Goal: Use online tool/utility: Utilize a website feature to perform a specific function

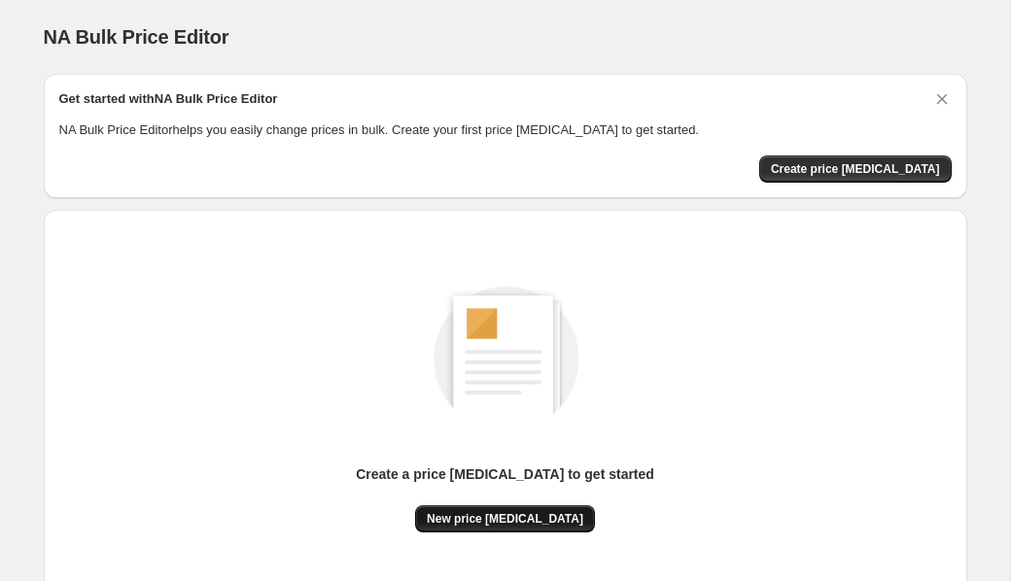
click at [488, 518] on span "New price [MEDICAL_DATA]" at bounding box center [505, 519] width 156 height 16
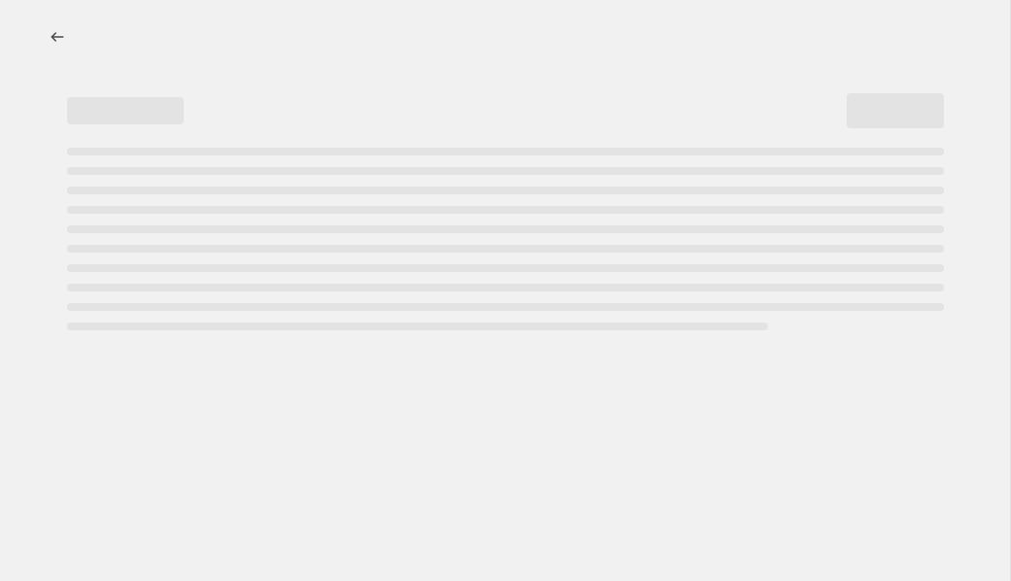
select select "percentage"
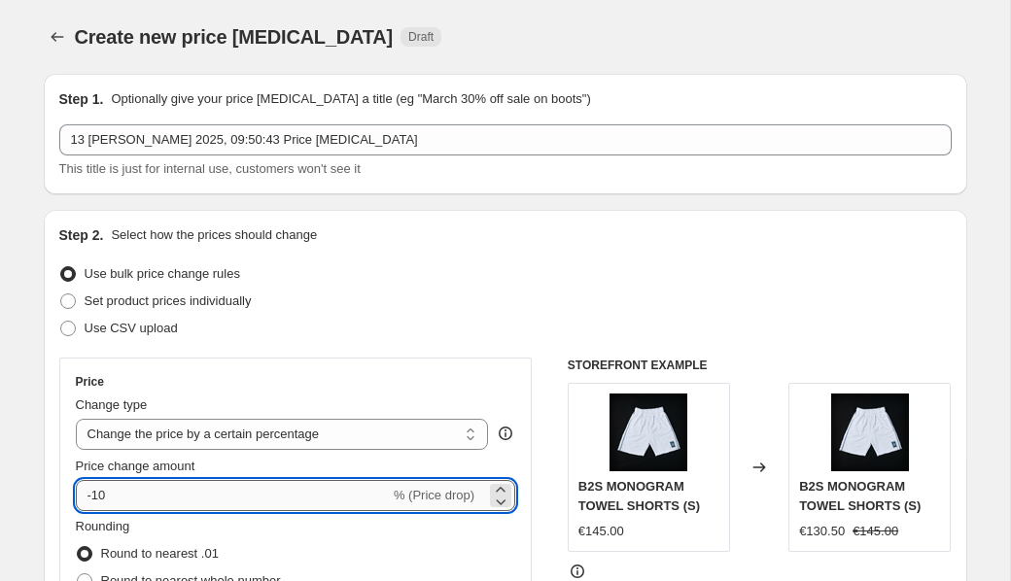
drag, startPoint x: 188, startPoint y: 495, endPoint x: 96, endPoint y: 496, distance: 91.4
click at [96, 496] on input "-10" at bounding box center [233, 495] width 314 height 31
type input "-1"
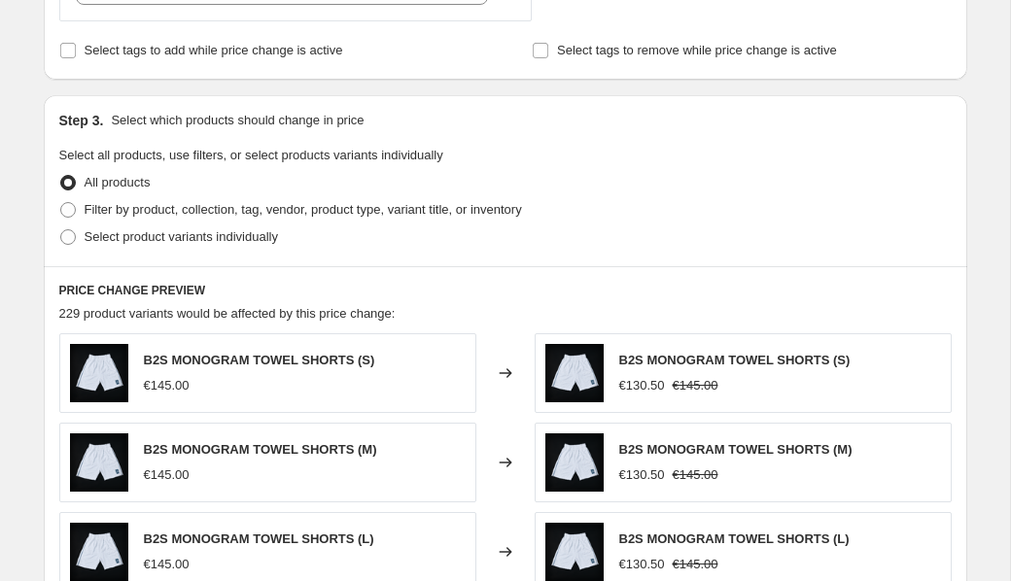
scroll to position [1361, 0]
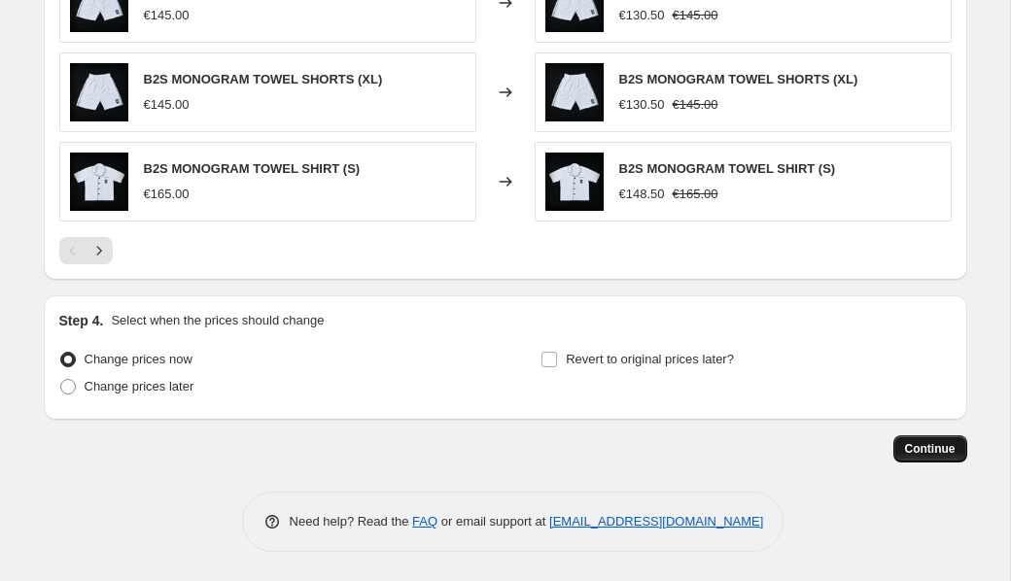
type input "-96"
click at [936, 446] on span "Continue" at bounding box center [930, 449] width 51 height 16
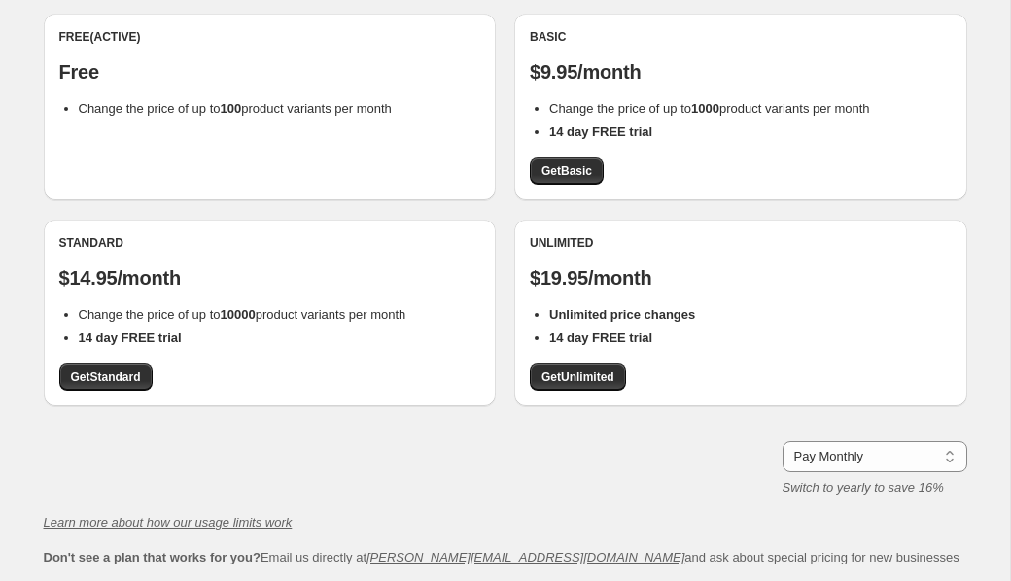
scroll to position [135, 0]
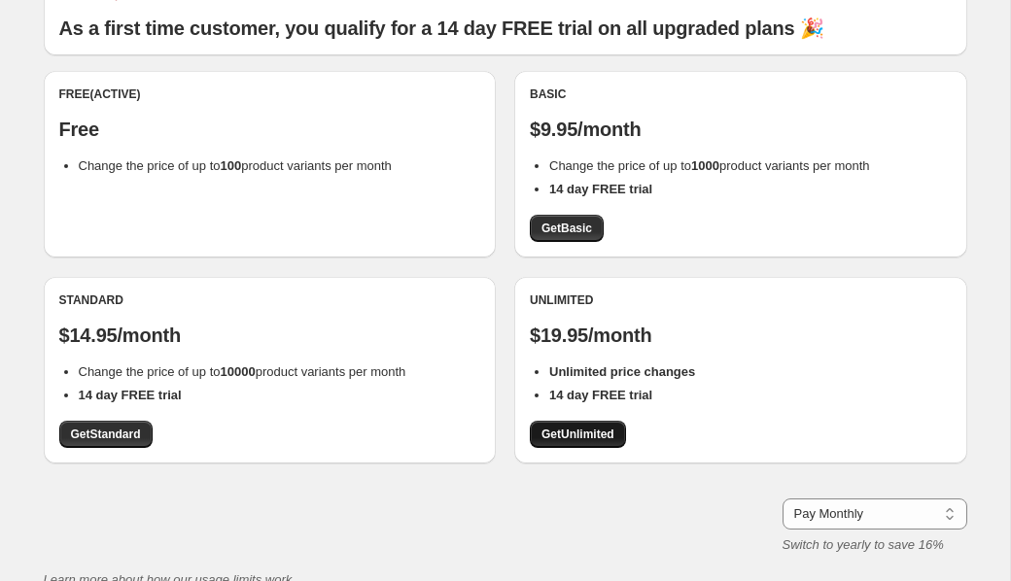
click at [547, 427] on span "Get Unlimited" at bounding box center [577, 435] width 73 height 16
